Goal: Transaction & Acquisition: Purchase product/service

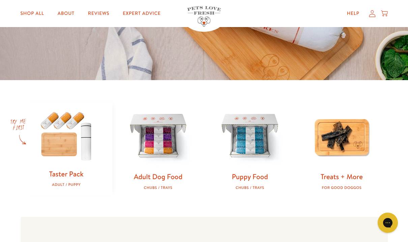
scroll to position [142, 0]
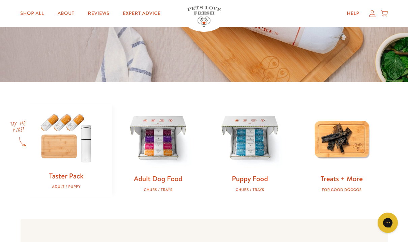
click at [142, 179] on link "Adult Dog Food" at bounding box center [158, 178] width 49 height 10
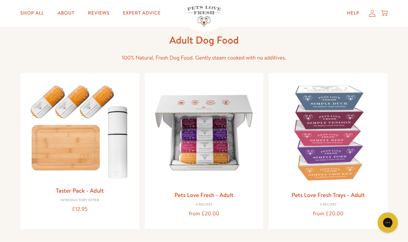
scroll to position [30, 0]
click at [221, 186] on div "Pets Love Fresh - Adult 4 Recipes from £20.00" at bounding box center [204, 151] width 119 height 156
click at [226, 126] on img at bounding box center [204, 132] width 108 height 108
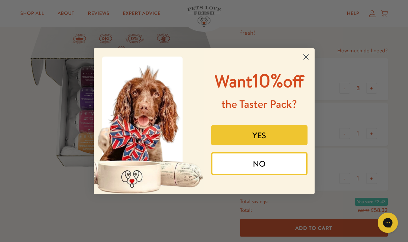
scroll to position [70, 0]
click at [304, 52] on circle "Close dialog" at bounding box center [305, 56] width 11 height 11
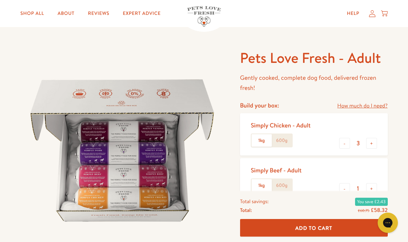
scroll to position [0, 0]
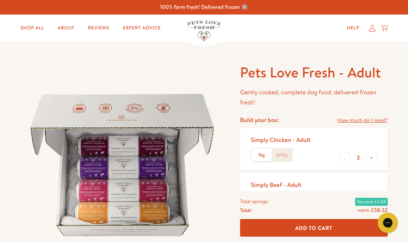
click at [373, 29] on icon at bounding box center [372, 28] width 7 height 7
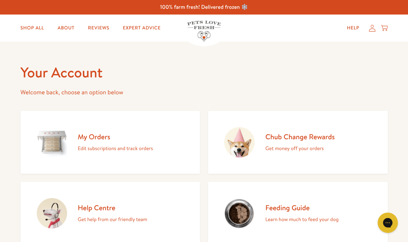
click at [47, 142] on img at bounding box center [52, 142] width 30 height 30
click at [373, 20] on div "Shop All About Reviews Expert Advice My account Shop All About Reviews Expert A…" at bounding box center [205, 28] width 368 height 27
click at [370, 30] on icon at bounding box center [372, 28] width 7 height 7
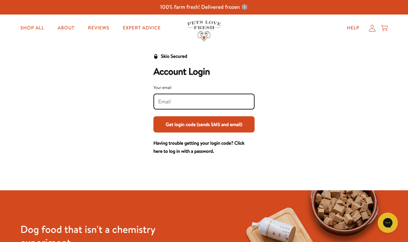
click at [223, 103] on input "Your email" at bounding box center [204, 101] width 92 height 7
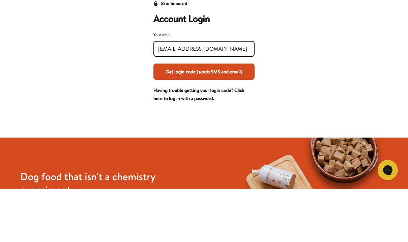
type input "Lexblaney@icloud.com"
click at [204, 116] on button "Get login code (sends SMS and email)" at bounding box center [204, 124] width 101 height 16
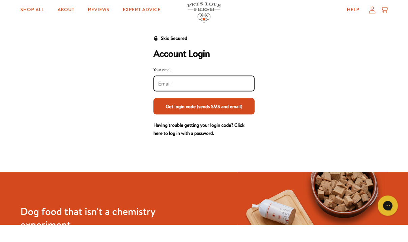
scroll to position [1, 0]
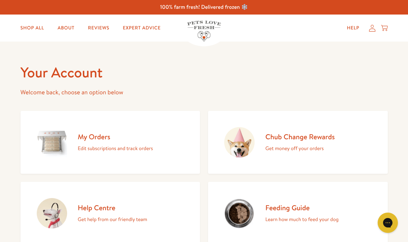
click at [371, 29] on icon at bounding box center [372, 28] width 7 height 7
click at [372, 26] on icon at bounding box center [372, 28] width 7 height 7
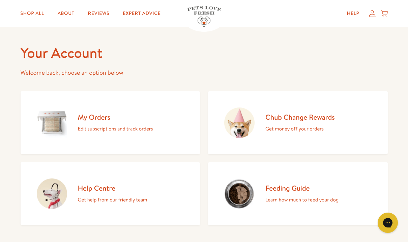
scroll to position [22, 0]
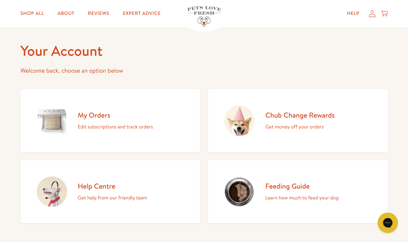
click at [48, 118] on img at bounding box center [52, 120] width 30 height 30
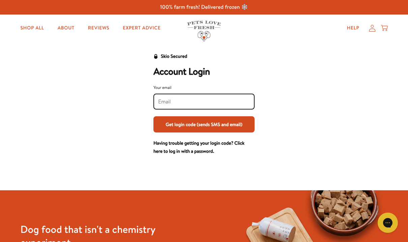
click at [232, 101] on input "Your email" at bounding box center [204, 101] width 92 height 7
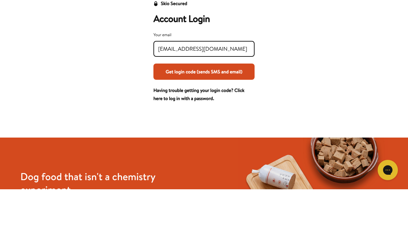
type input "Lexblaney@icloud.com"
click at [204, 116] on button "Get login code (sends SMS and email)" at bounding box center [204, 124] width 101 height 16
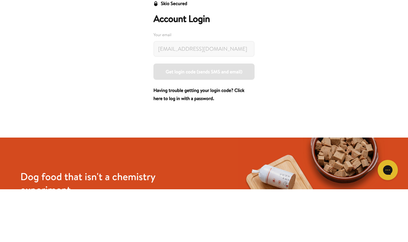
scroll to position [53, 0]
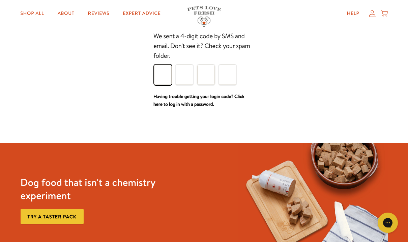
click at [164, 76] on input "Please enter your pin code" at bounding box center [163, 74] width 18 height 20
type input "7"
type input "0"
type input "8"
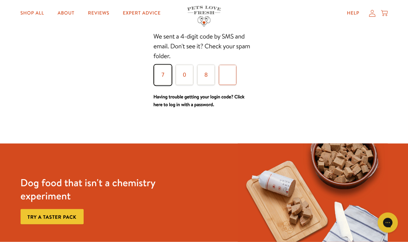
type input "2"
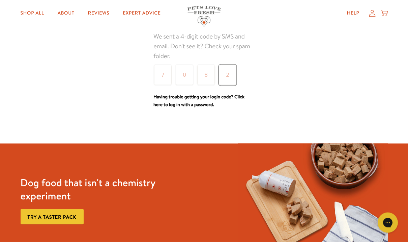
scroll to position [53, 0]
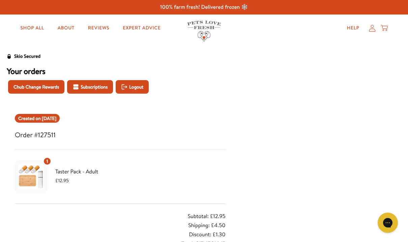
click at [88, 90] on button "Subscriptions" at bounding box center [90, 86] width 46 height 13
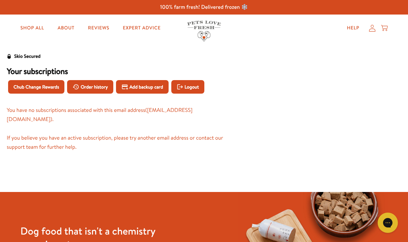
click at [27, 30] on link "Shop All" at bounding box center [32, 27] width 34 height 13
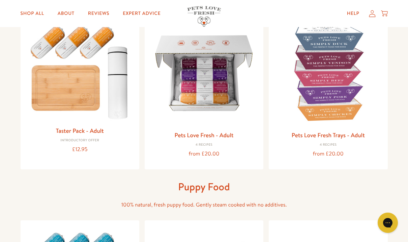
scroll to position [88, 0]
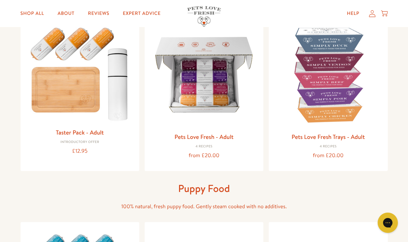
click at [224, 110] on img at bounding box center [204, 75] width 108 height 108
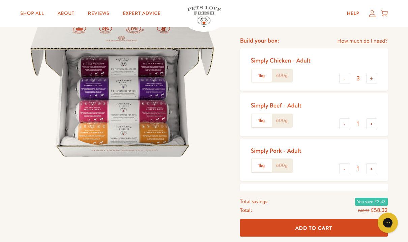
scroll to position [79, 0]
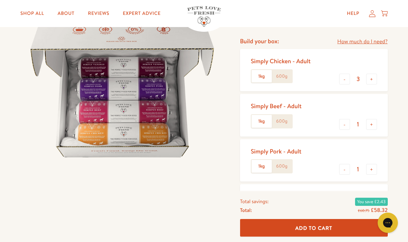
click at [39, 192] on div at bounding box center [128, 179] width 214 height 391
click at [344, 121] on button "-" at bounding box center [344, 124] width 11 height 11
type input "0"
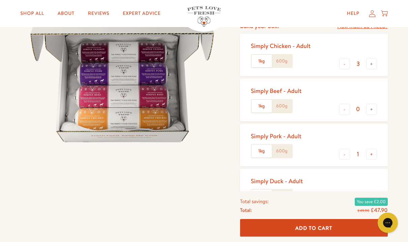
scroll to position [105, 0]
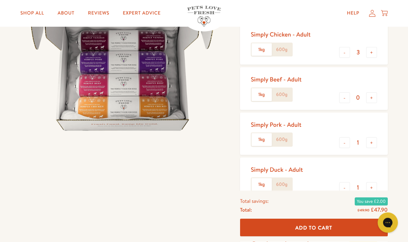
click at [346, 141] on button "-" at bounding box center [344, 142] width 11 height 11
type input "0"
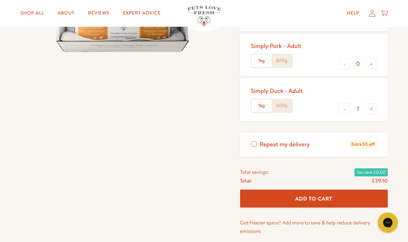
scroll to position [188, 0]
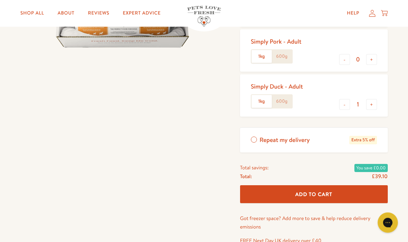
click at [334, 190] on button "Add To Cart" at bounding box center [314, 194] width 148 height 18
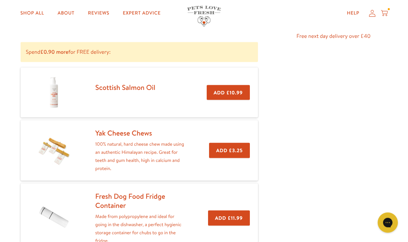
scroll to position [103, 0]
click at [240, 145] on button "Add £3.25" at bounding box center [229, 149] width 41 height 15
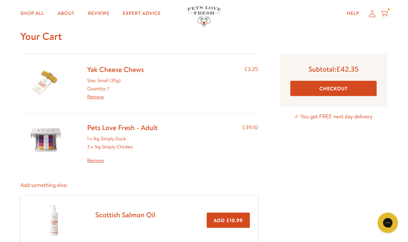
scroll to position [23, 0]
